Goal: Information Seeking & Learning: Learn about a topic

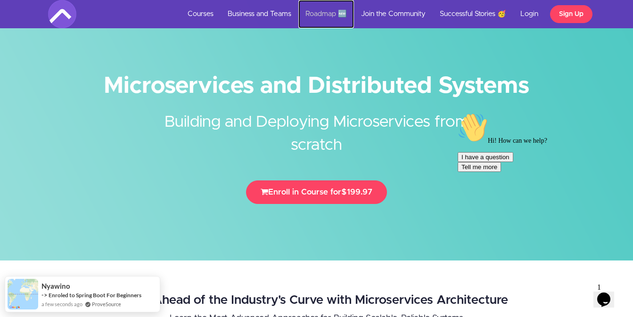
click at [320, 16] on link "Roadmap 🆕" at bounding box center [326, 14] width 56 height 28
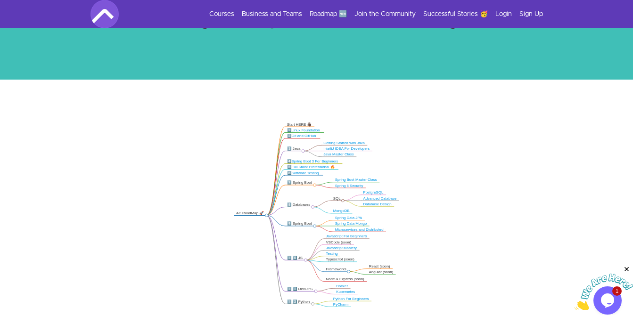
scroll to position [121, 0]
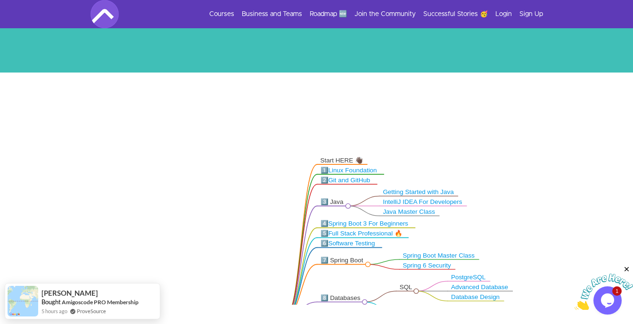
drag, startPoint x: 253, startPoint y: 160, endPoint x: 251, endPoint y: 224, distance: 63.6
click at [251, 224] on icon ".markmap{font:300 16px/20px sans-serif}.markmap-link{fill:none}.markmap-node>ci…" at bounding box center [316, 207] width 633 height 195
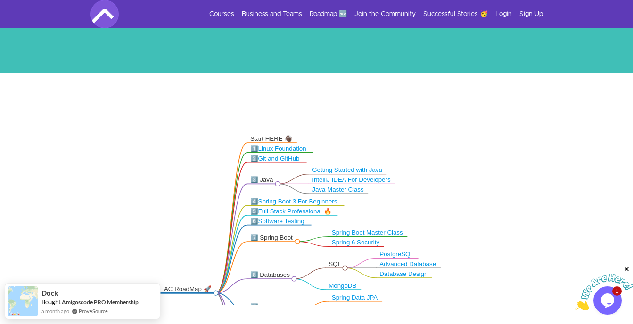
drag, startPoint x: 421, startPoint y: 160, endPoint x: 350, endPoint y: 138, distance: 74.4
click at [350, 138] on icon ".markmap{font:300 16px/20px sans-serif}.markmap-link{fill:none}.markmap-node>ci…" at bounding box center [316, 207] width 633 height 195
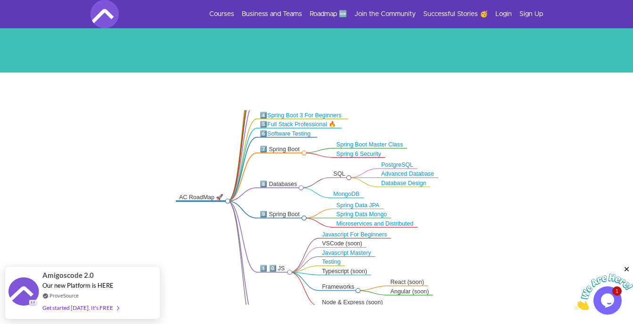
drag, startPoint x: 192, startPoint y: 171, endPoint x: 195, endPoint y: 88, distance: 83.4
click at [195, 88] on div ".markmap{font:300 16px/20px sans-serif}.markmap-link{fill:none}.markmap-node>ci…" at bounding box center [316, 209] width 633 height 272
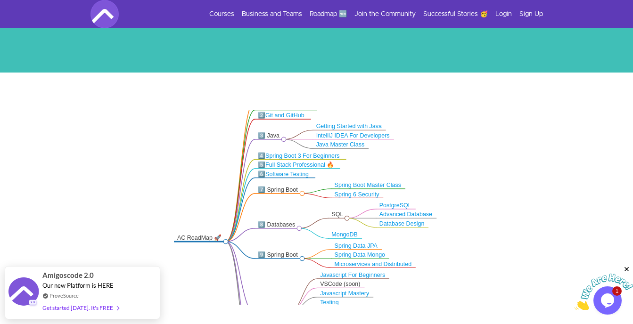
drag, startPoint x: 193, startPoint y: 240, endPoint x: 190, endPoint y: 283, distance: 43.4
click at [190, 283] on icon ".markmap{font:300 16px/20px sans-serif}.markmap-link{fill:none}.markmap-node>ci…" at bounding box center [316, 207] width 633 height 195
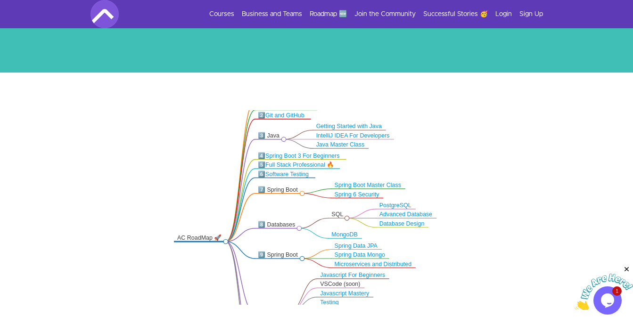
click at [331, 146] on link "Java Master Class" at bounding box center [340, 144] width 49 height 6
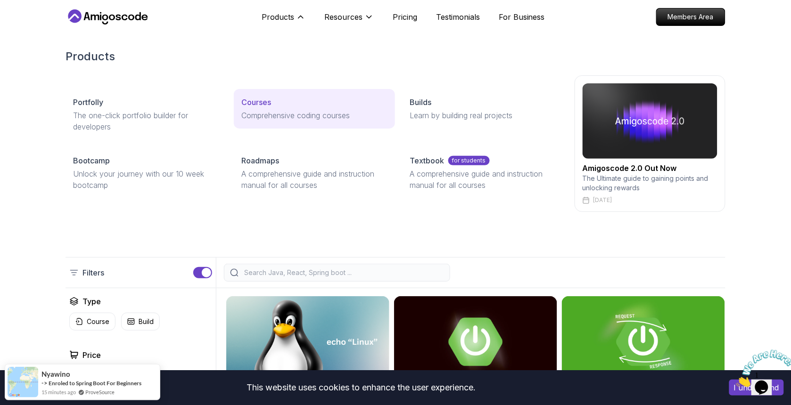
click at [244, 105] on p "Courses" at bounding box center [256, 102] width 30 height 11
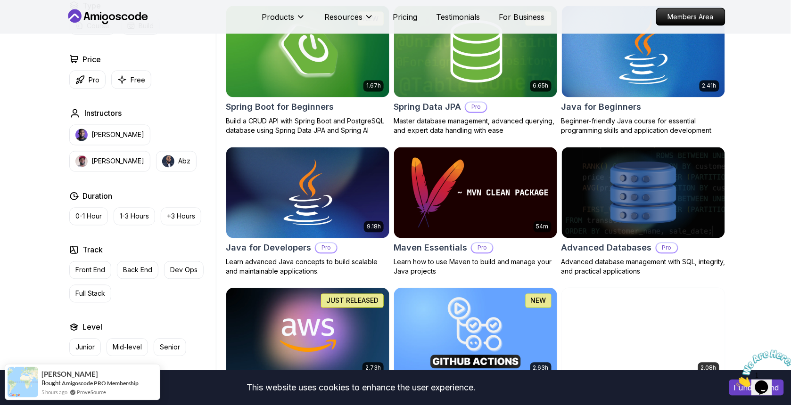
scroll to position [426, 0]
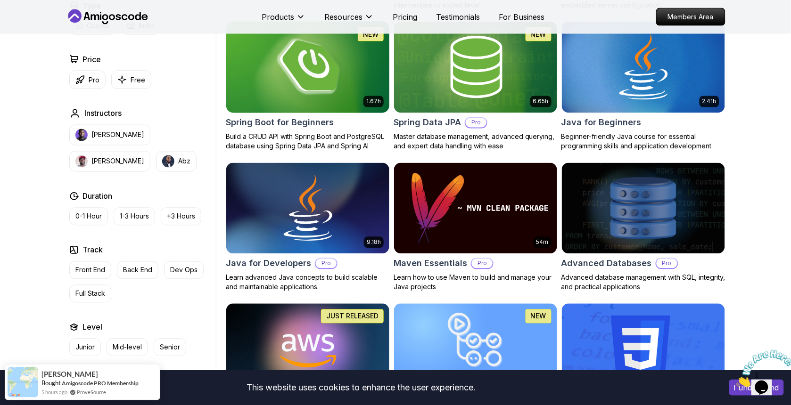
click at [264, 105] on img at bounding box center [307, 67] width 171 height 96
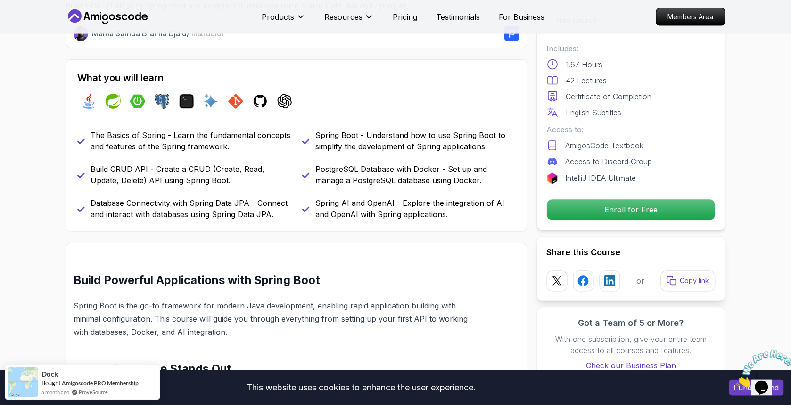
scroll to position [352, 0]
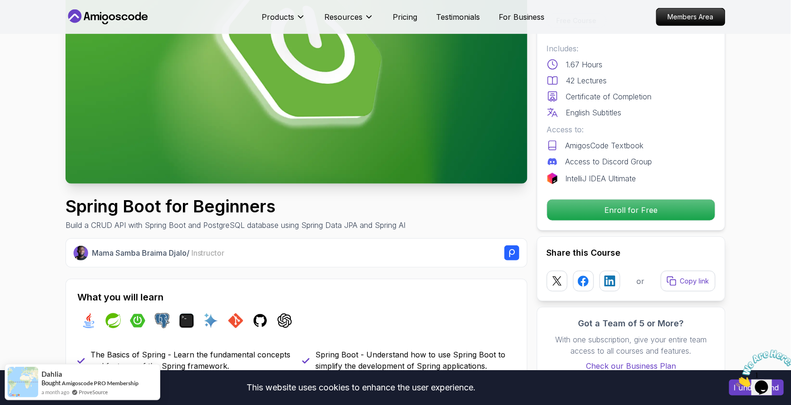
scroll to position [0, 0]
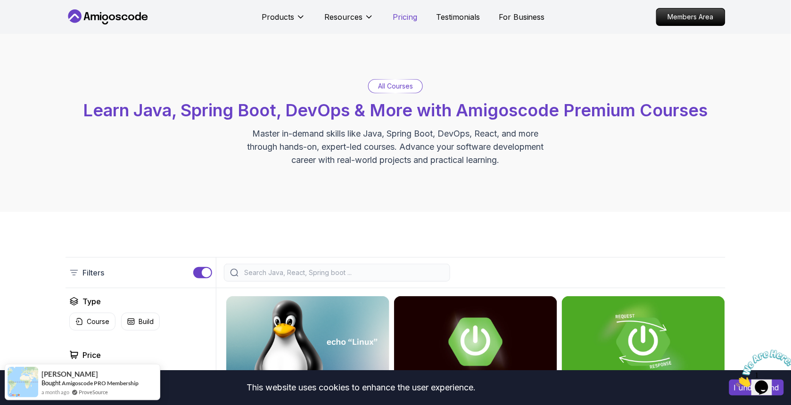
click at [395, 21] on p "Pricing" at bounding box center [405, 16] width 25 height 11
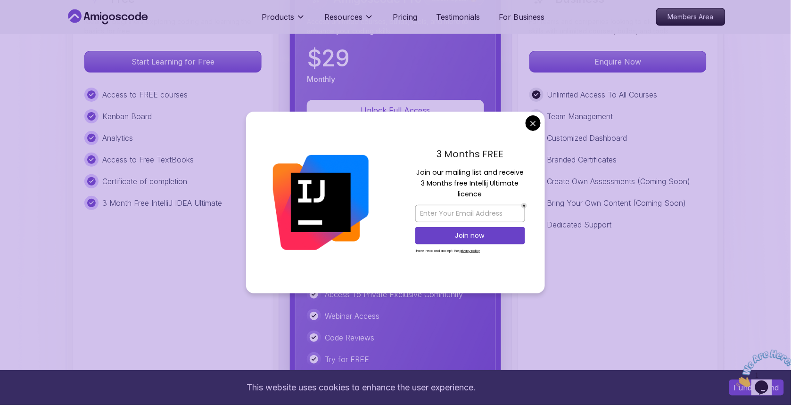
scroll to position [2324, 0]
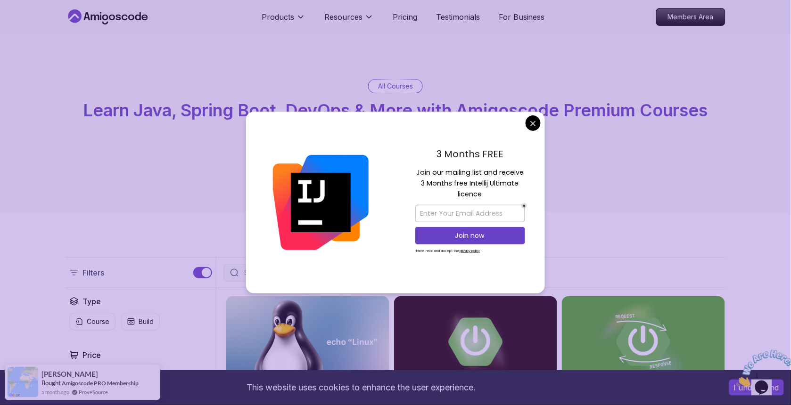
scroll to position [119, 0]
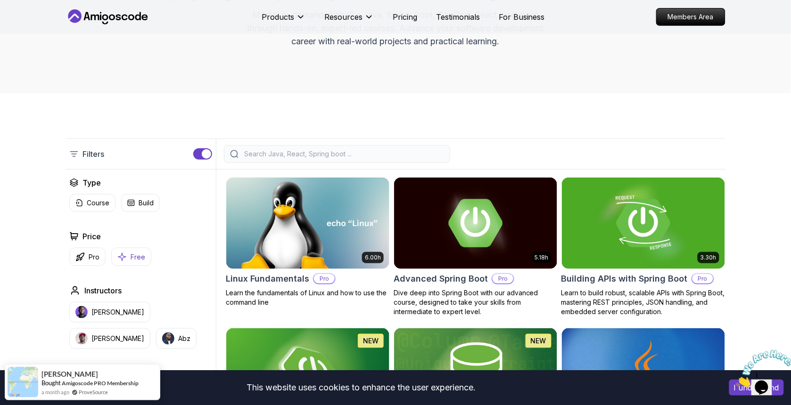
click at [131, 253] on p "Free" at bounding box center [138, 257] width 15 height 9
